Goal: Task Accomplishment & Management: Complete application form

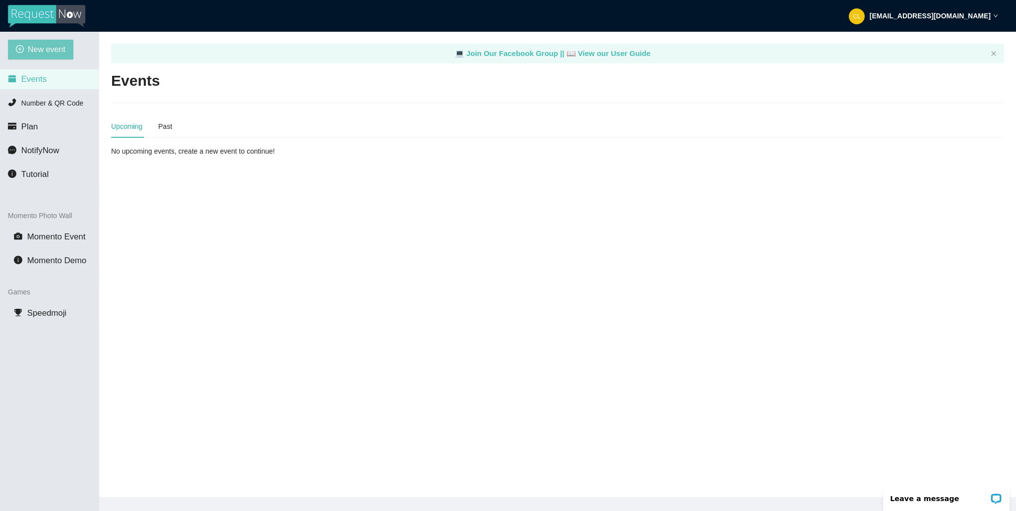
click at [60, 50] on span "New event" at bounding box center [47, 49] width 38 height 12
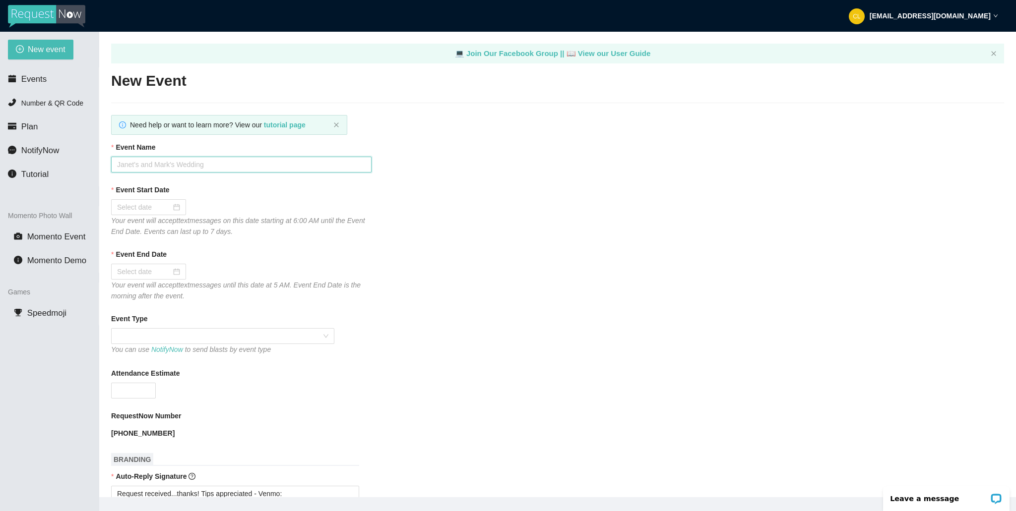
click at [165, 159] on input "Event Name" at bounding box center [241, 165] width 260 height 16
type input "Club Cafe Fridays"
click at [173, 209] on div at bounding box center [148, 207] width 63 height 11
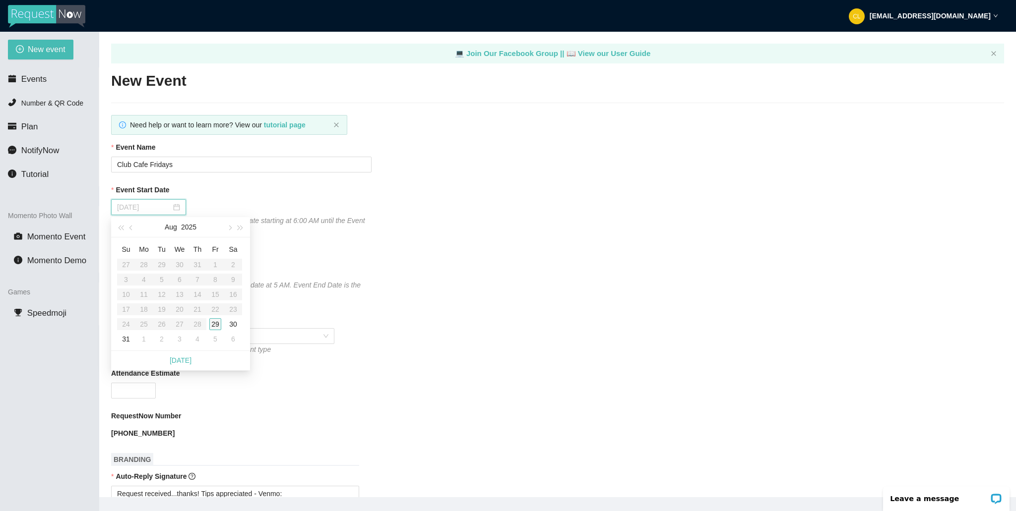
type input "[DATE]"
click at [216, 328] on div "29" at bounding box center [215, 324] width 12 height 12
type input "[DATE]"
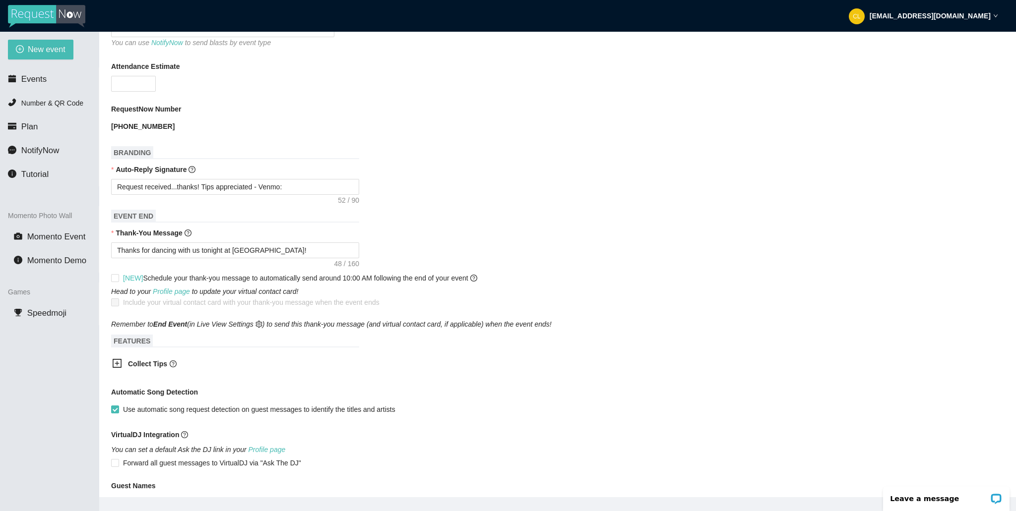
scroll to position [373, 0]
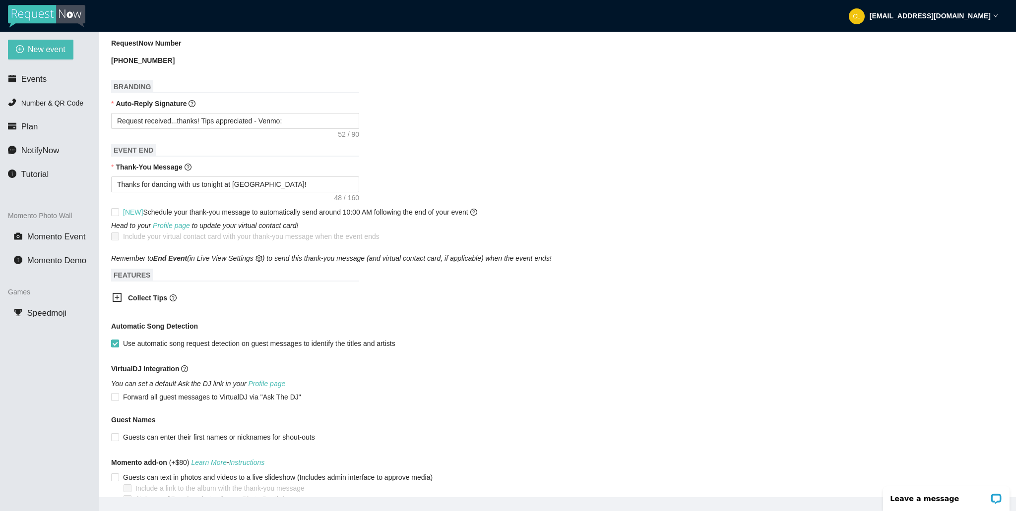
click at [140, 299] on b "Collect Tips" at bounding box center [147, 298] width 39 height 8
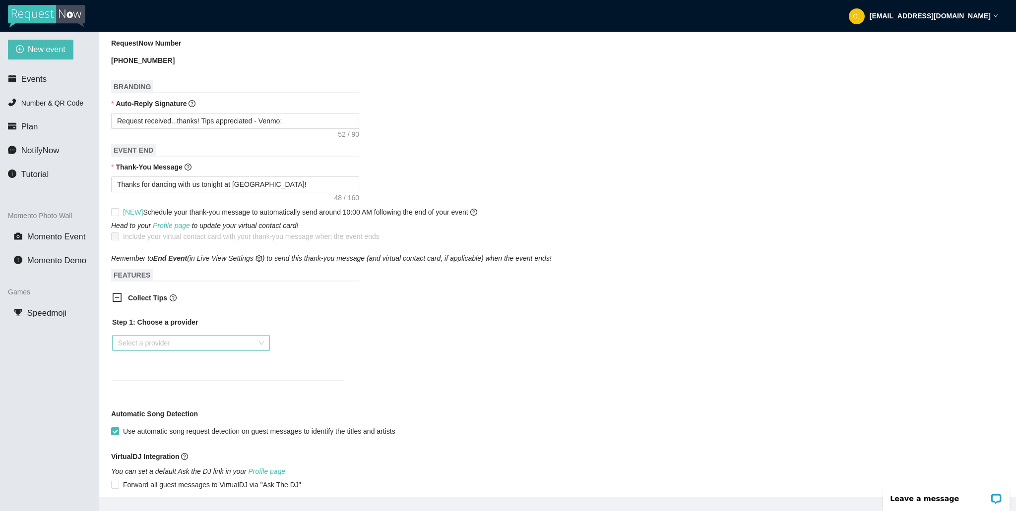
click at [186, 345] on input "search" at bounding box center [187, 343] width 139 height 15
click at [161, 376] on div "Venmo" at bounding box center [191, 378] width 146 height 11
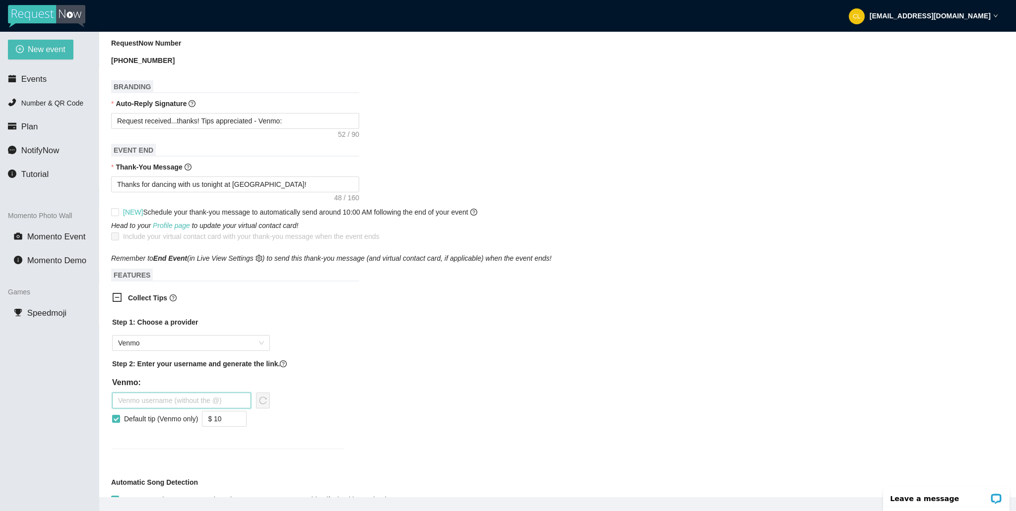
click at [160, 400] on input "text" at bounding box center [181, 401] width 139 height 16
type input "steviepsyclone"
click at [259, 401] on icon "reload" at bounding box center [262, 400] width 7 height 7
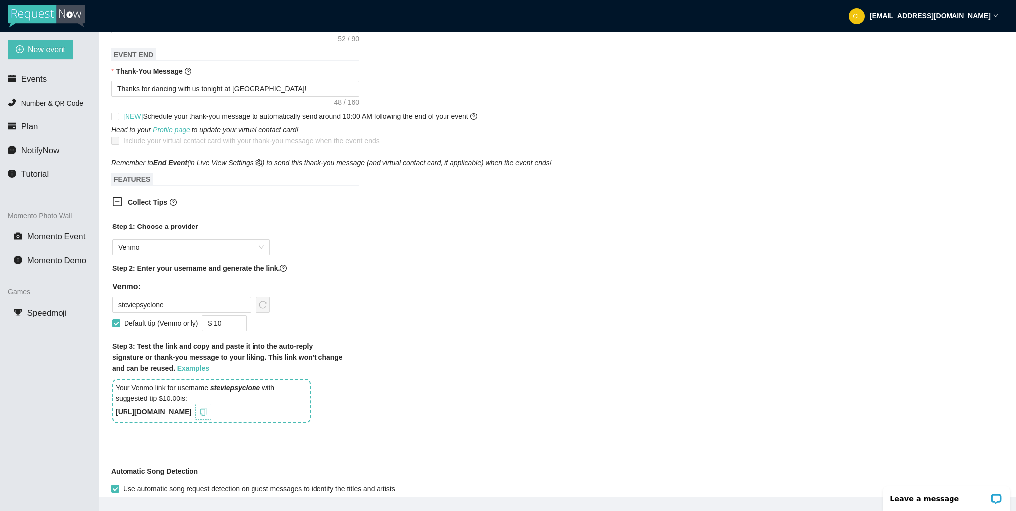
scroll to position [473, 0]
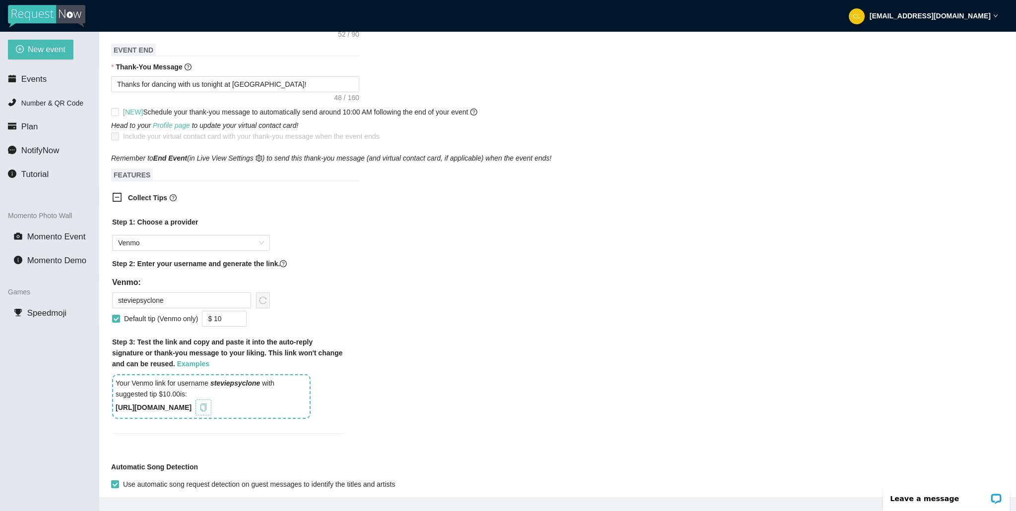
click at [207, 410] on icon "copy" at bounding box center [203, 408] width 6 height 8
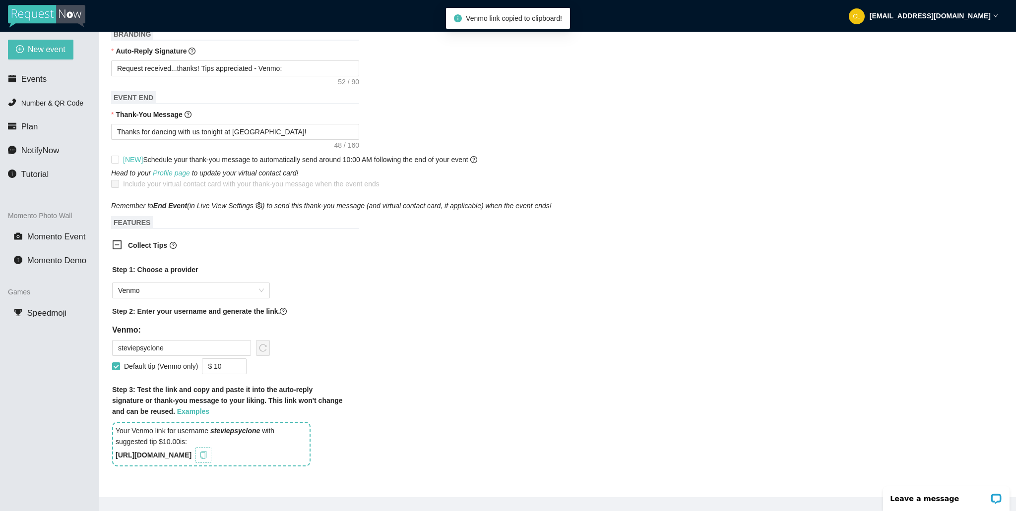
scroll to position [409, 0]
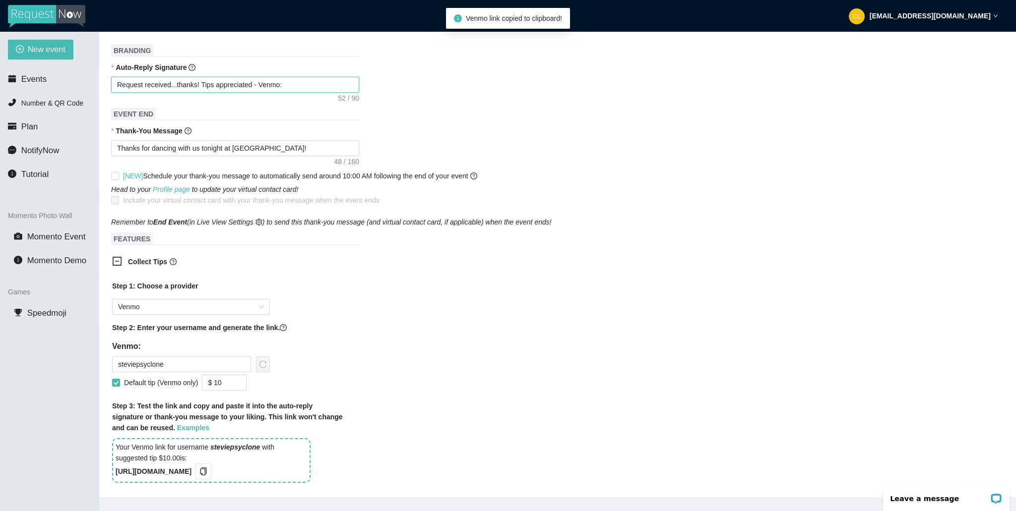
click at [335, 82] on textarea "Request received...thanks! Tips appreciated - Venmo:" at bounding box center [235, 85] width 248 height 16
type textarea "Request received...thanks! Tips appreciated - Venmo:"
paste textarea "[URL][DOMAIN_NAME]"
type textarea "Request received...thanks! Tips appreciated - Venmo: [URL][DOMAIN_NAME]"
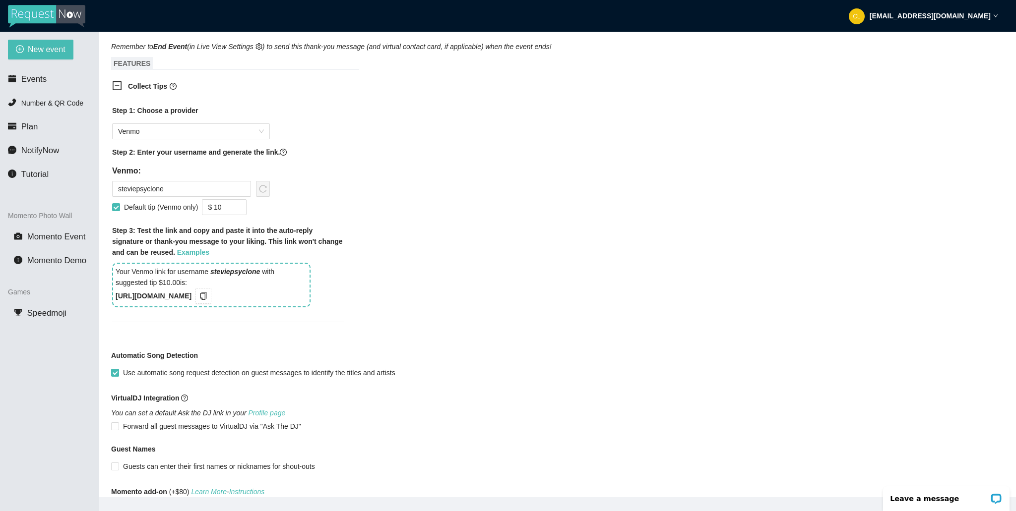
scroll to position [680, 0]
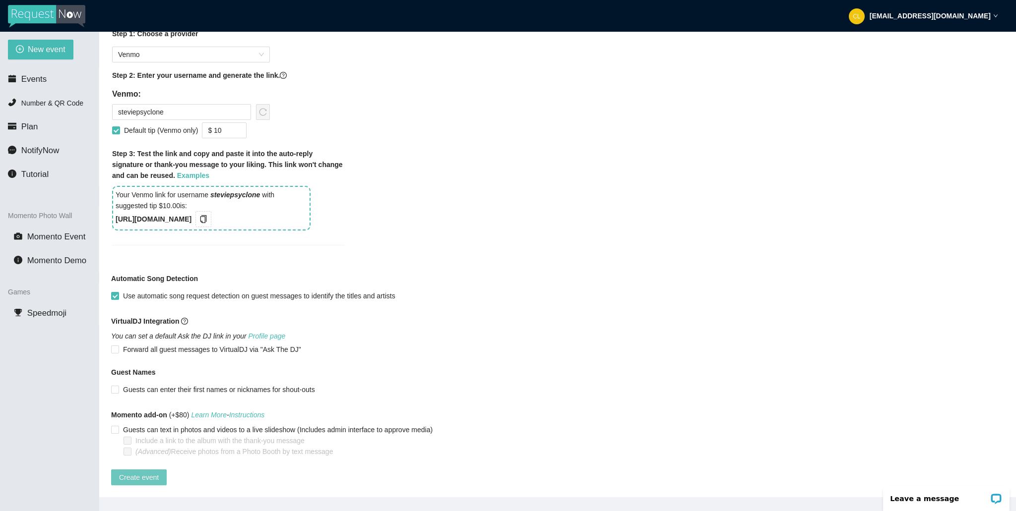
type textarea "Request received...thanks! Tips appreciated - Venmo: [URL][DOMAIN_NAME]"
click at [137, 472] on span "Create event" at bounding box center [139, 477] width 40 height 11
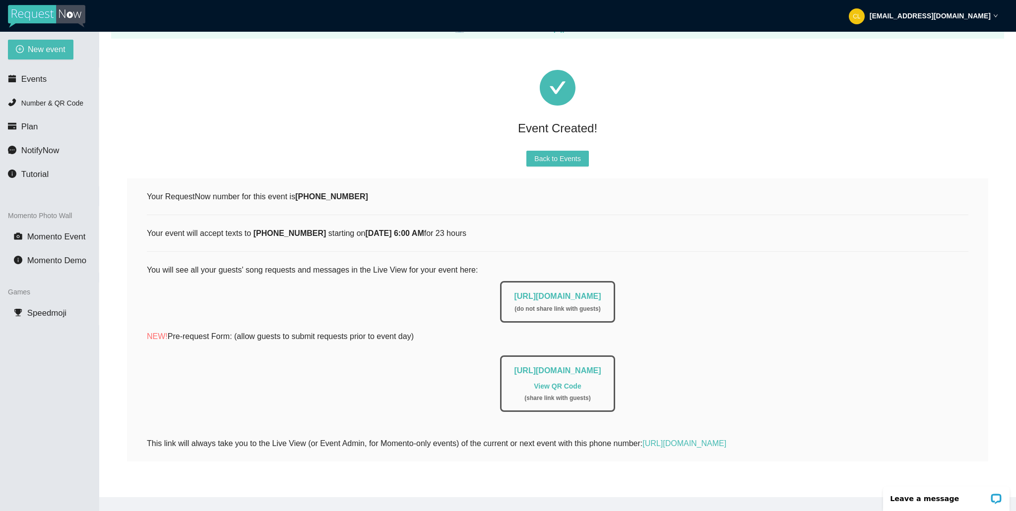
scroll to position [32, 0]
click at [514, 292] on link "[URL][DOMAIN_NAME]" at bounding box center [557, 296] width 87 height 8
